Goal: Transaction & Acquisition: Purchase product/service

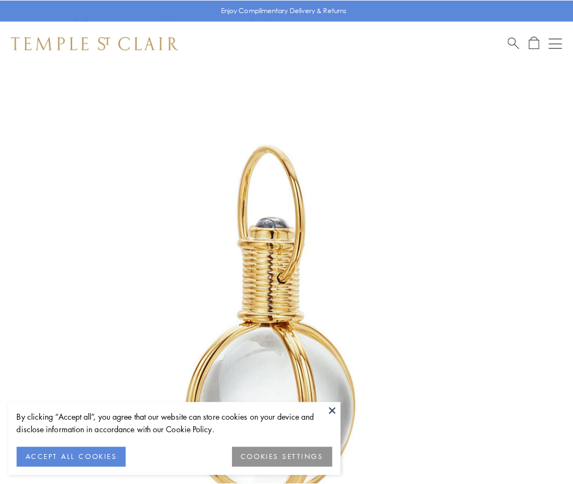
scroll to position [285, 0]
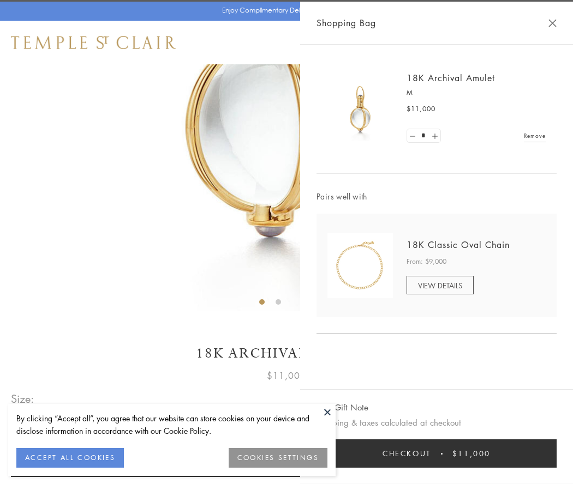
click at [436, 454] on button "Checkout $11,000" at bounding box center [436, 454] width 240 height 28
